Goal: Task Accomplishment & Management: Complete application form

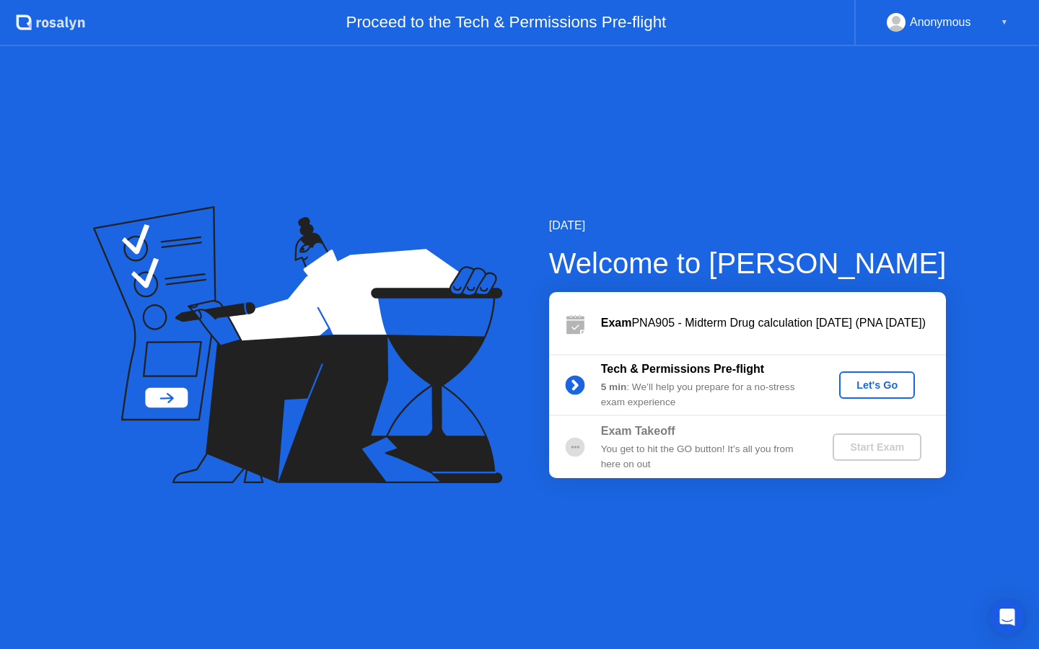
click at [877, 384] on div "Let's Go" at bounding box center [877, 385] width 64 height 12
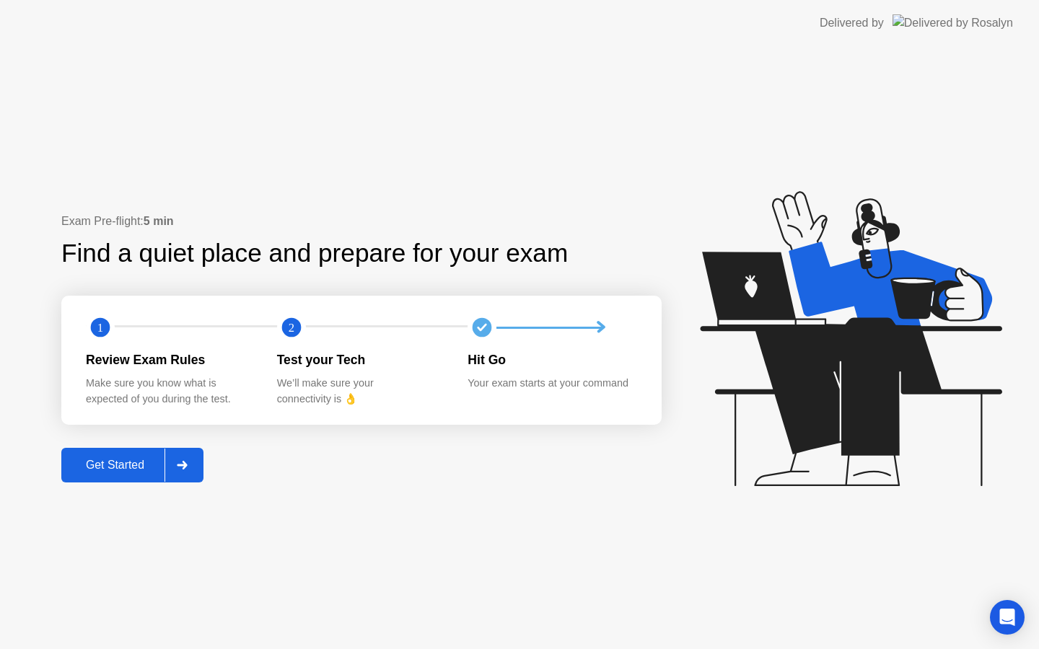
click at [145, 462] on div "Get Started" at bounding box center [115, 465] width 99 height 13
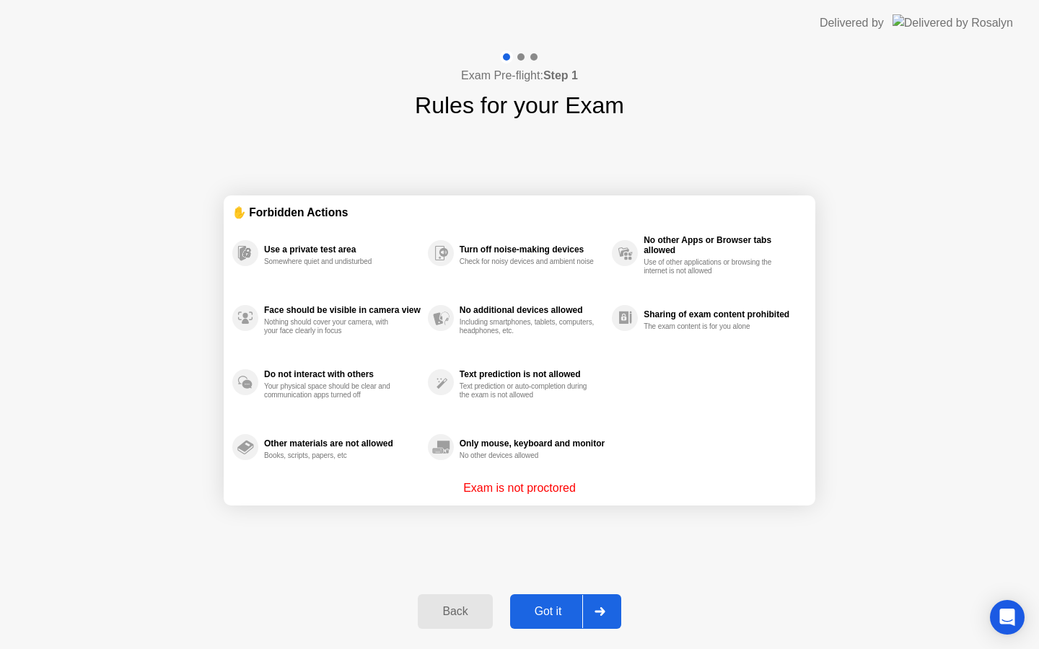
click at [545, 613] on div "Got it" at bounding box center [548, 611] width 68 height 13
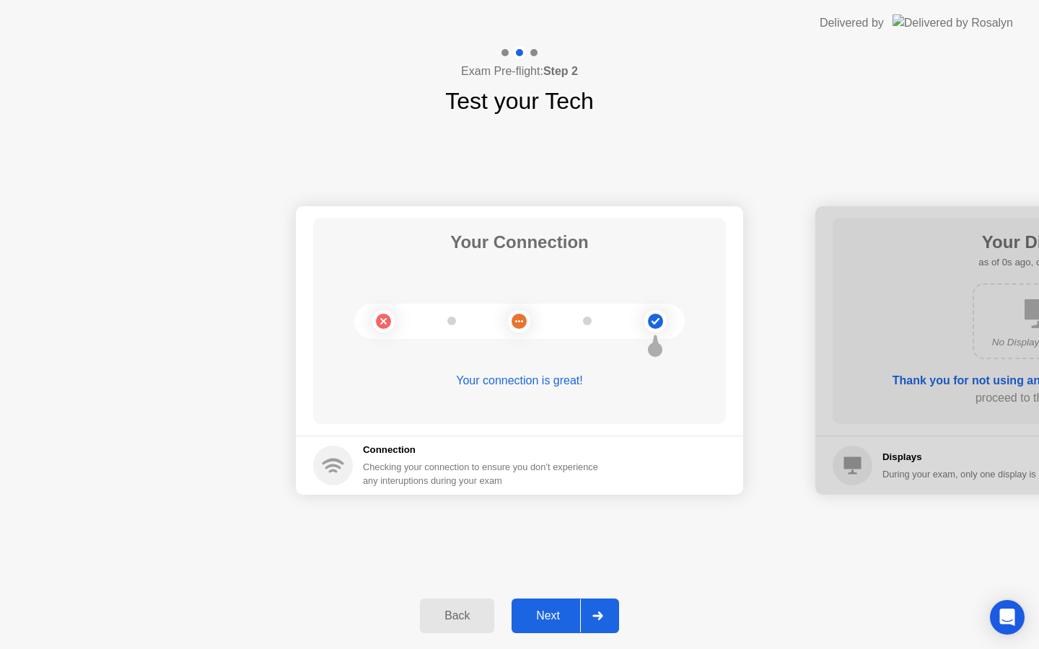
click at [553, 622] on div "Next" at bounding box center [548, 615] width 64 height 13
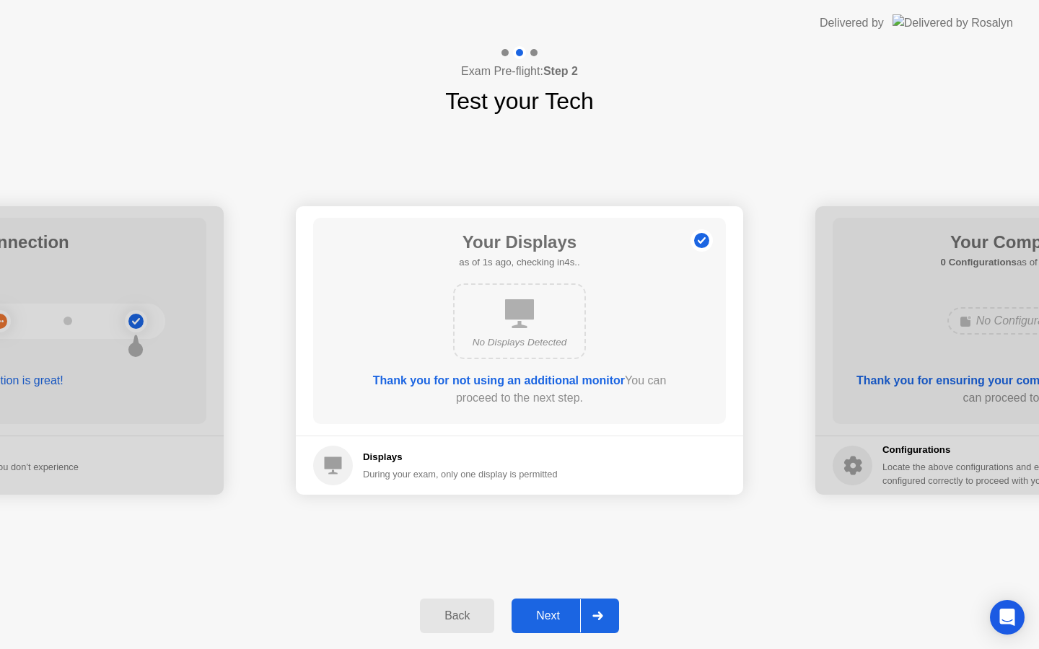
click at [552, 610] on div "Next" at bounding box center [548, 615] width 64 height 13
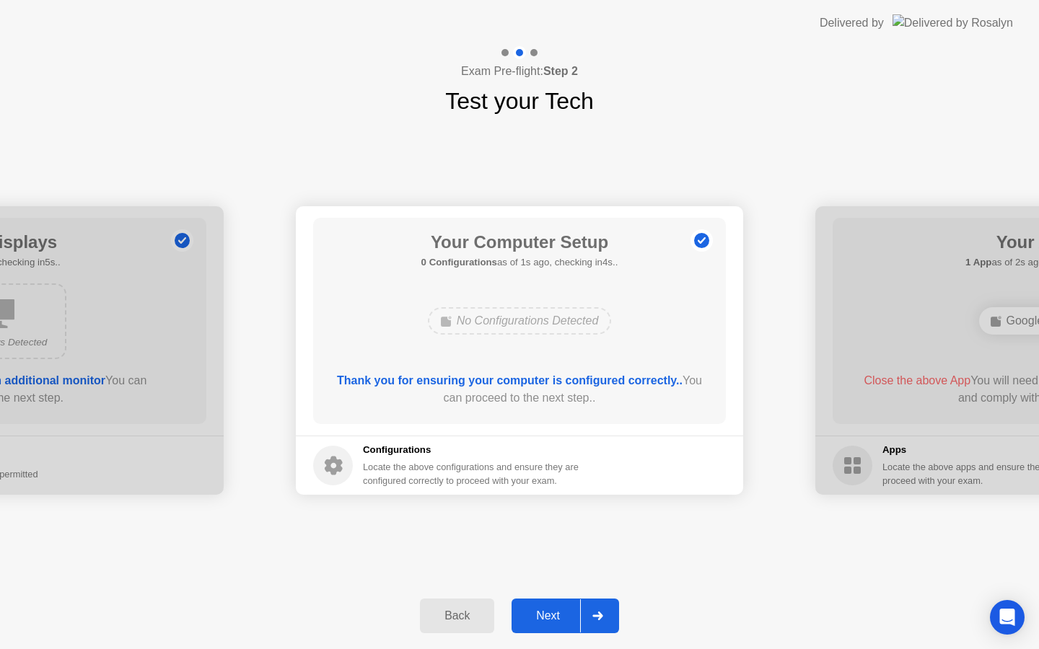
click at [552, 612] on div "Next" at bounding box center [548, 615] width 64 height 13
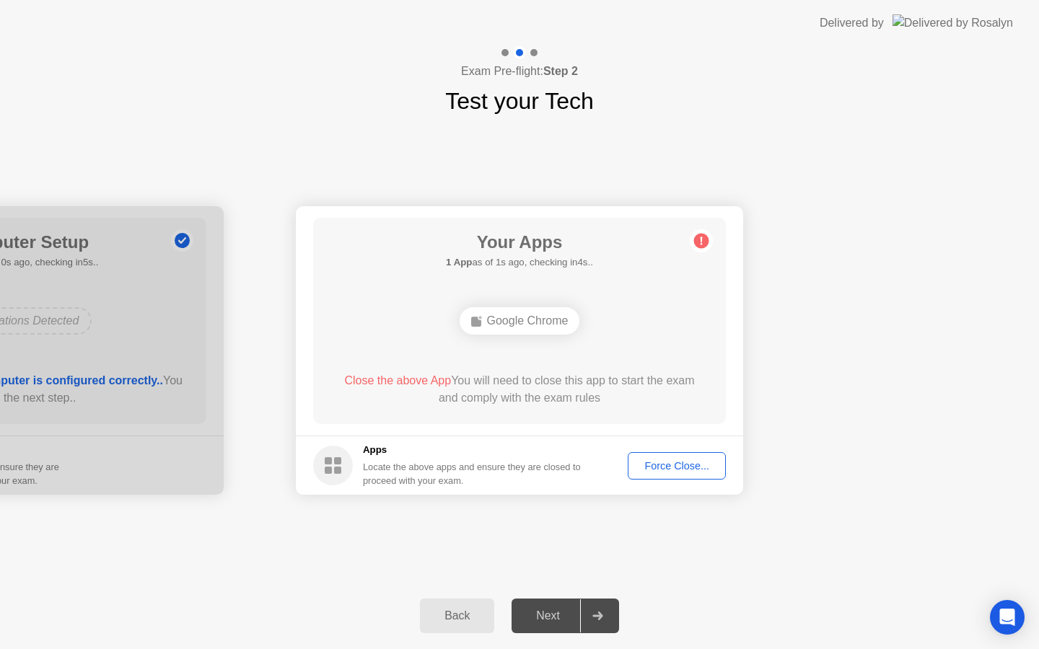
click at [669, 465] on div "Force Close..." at bounding box center [676, 466] width 88 height 12
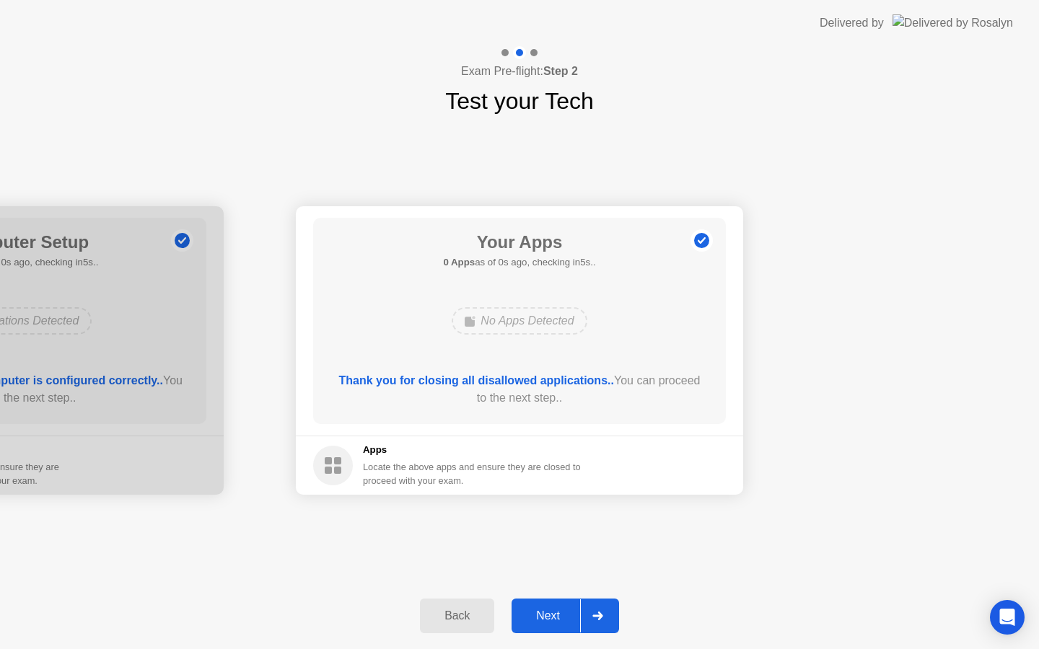
click at [544, 615] on div "Next" at bounding box center [548, 615] width 64 height 13
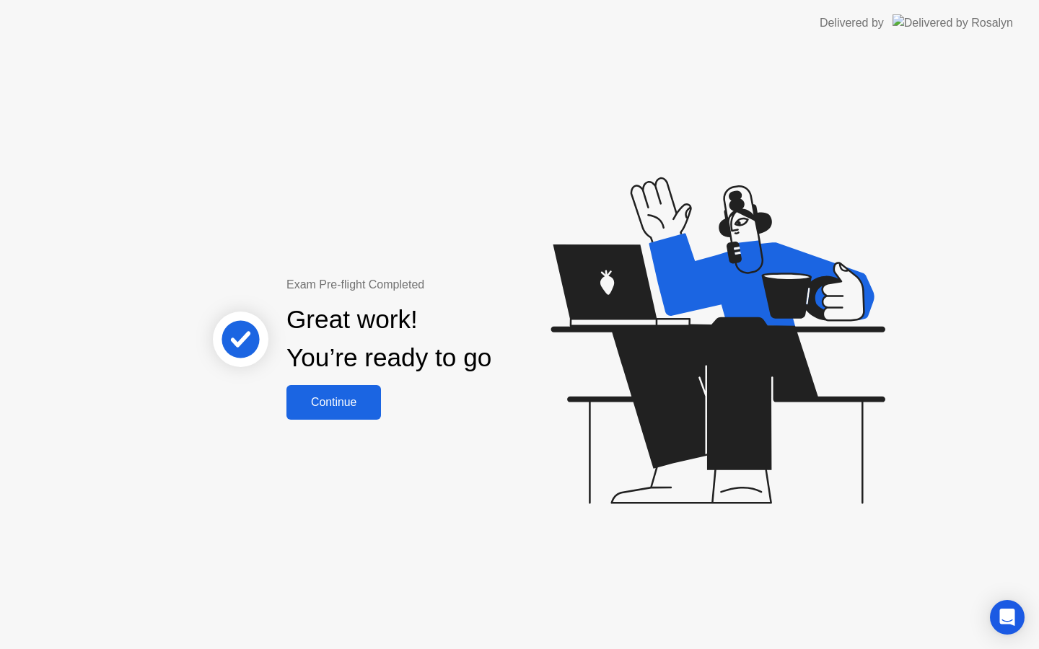
click at [335, 407] on div "Continue" at bounding box center [334, 402] width 86 height 13
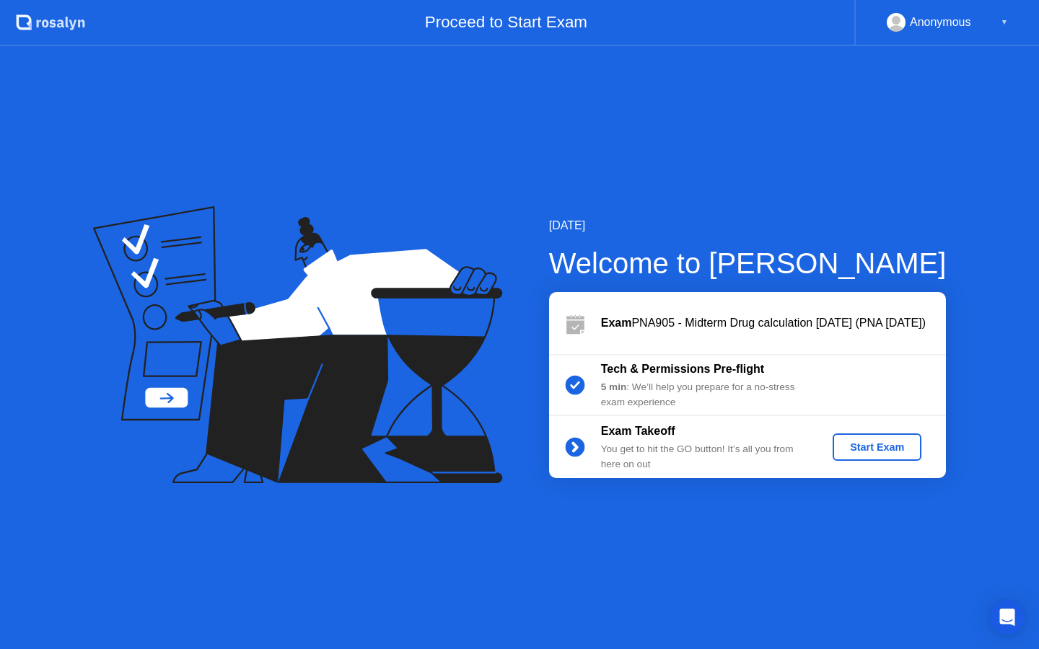
click at [852, 449] on div "Start Exam" at bounding box center [876, 447] width 77 height 12
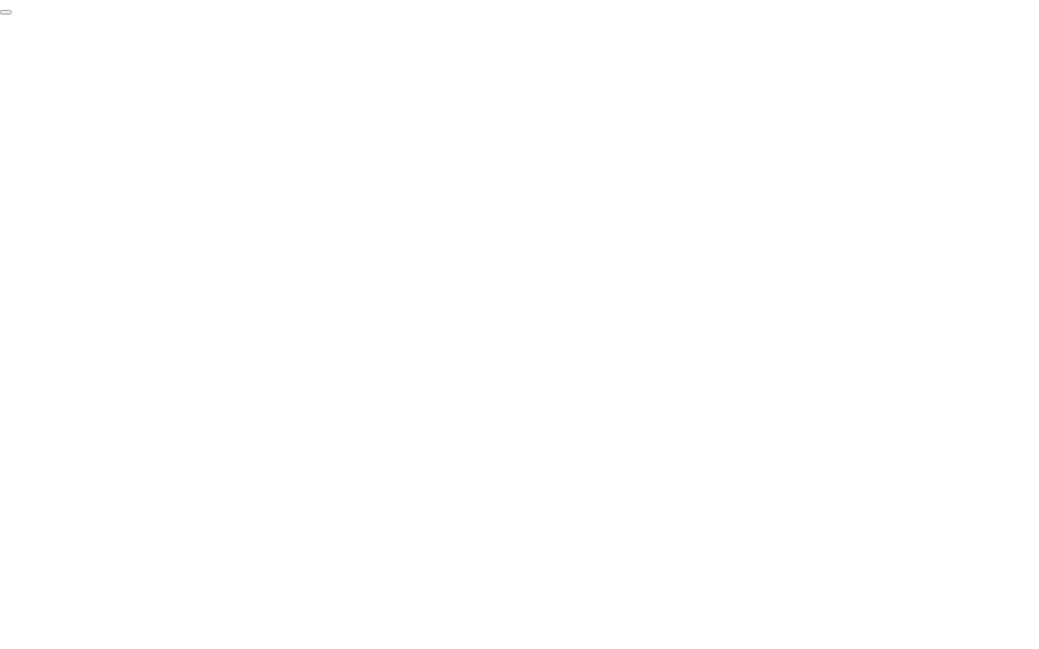
click at [12, 14] on button "End Proctoring Session" at bounding box center [6, 12] width 12 height 4
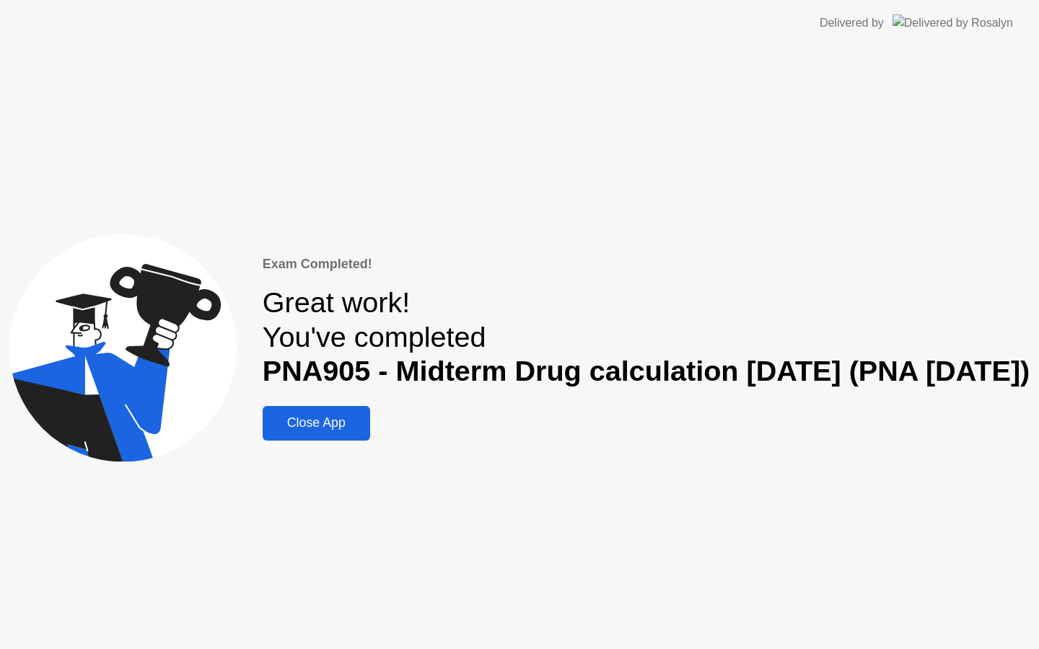
click at [351, 426] on div "Close App" at bounding box center [316, 422] width 99 height 15
